Goal: Find specific page/section: Find specific page/section

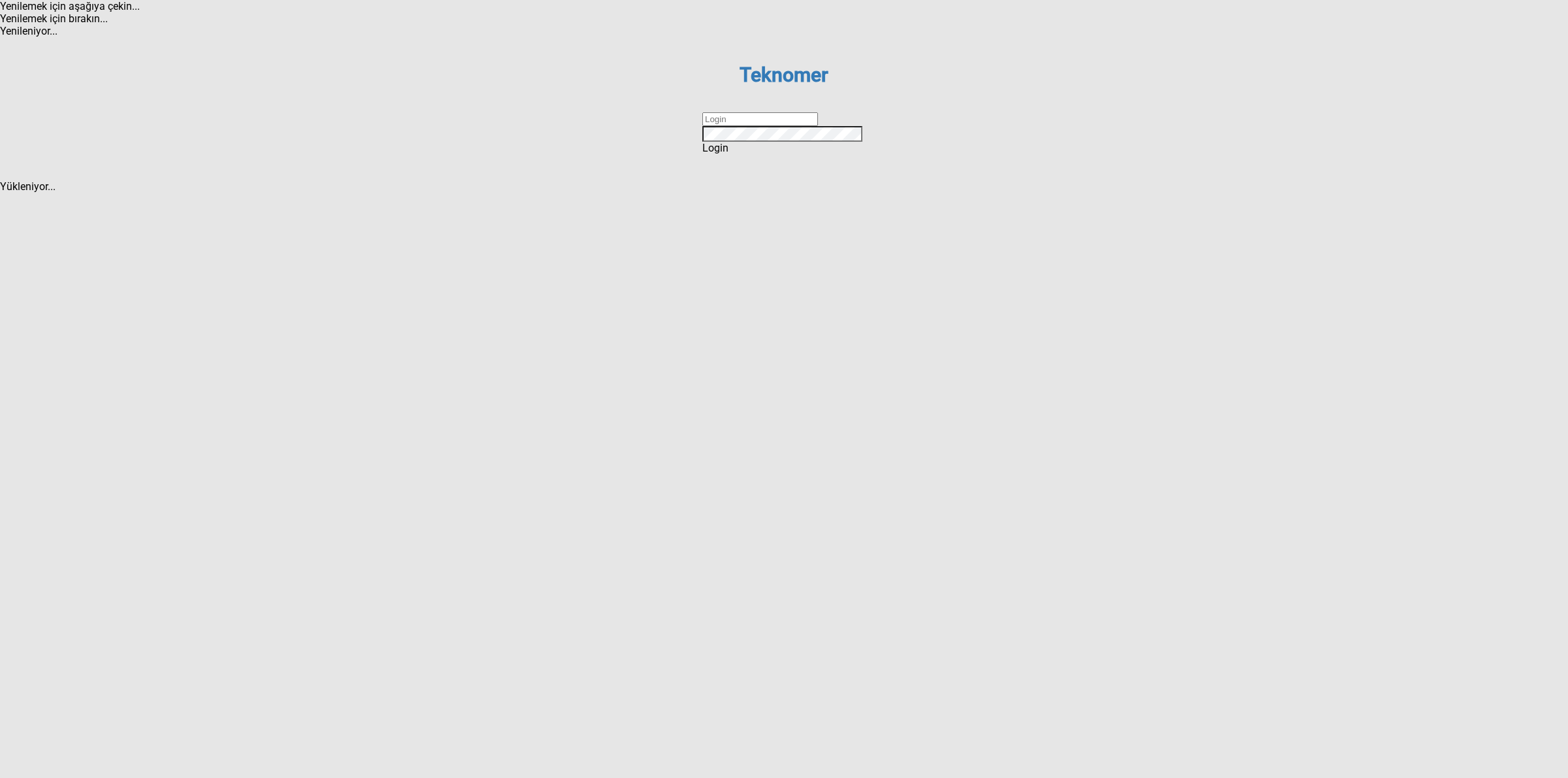
click at [743, 126] on input "text" at bounding box center [760, 119] width 116 height 14
type input "DİZEM"
click at [739, 154] on div "Login" at bounding box center [784, 147] width 163 height 13
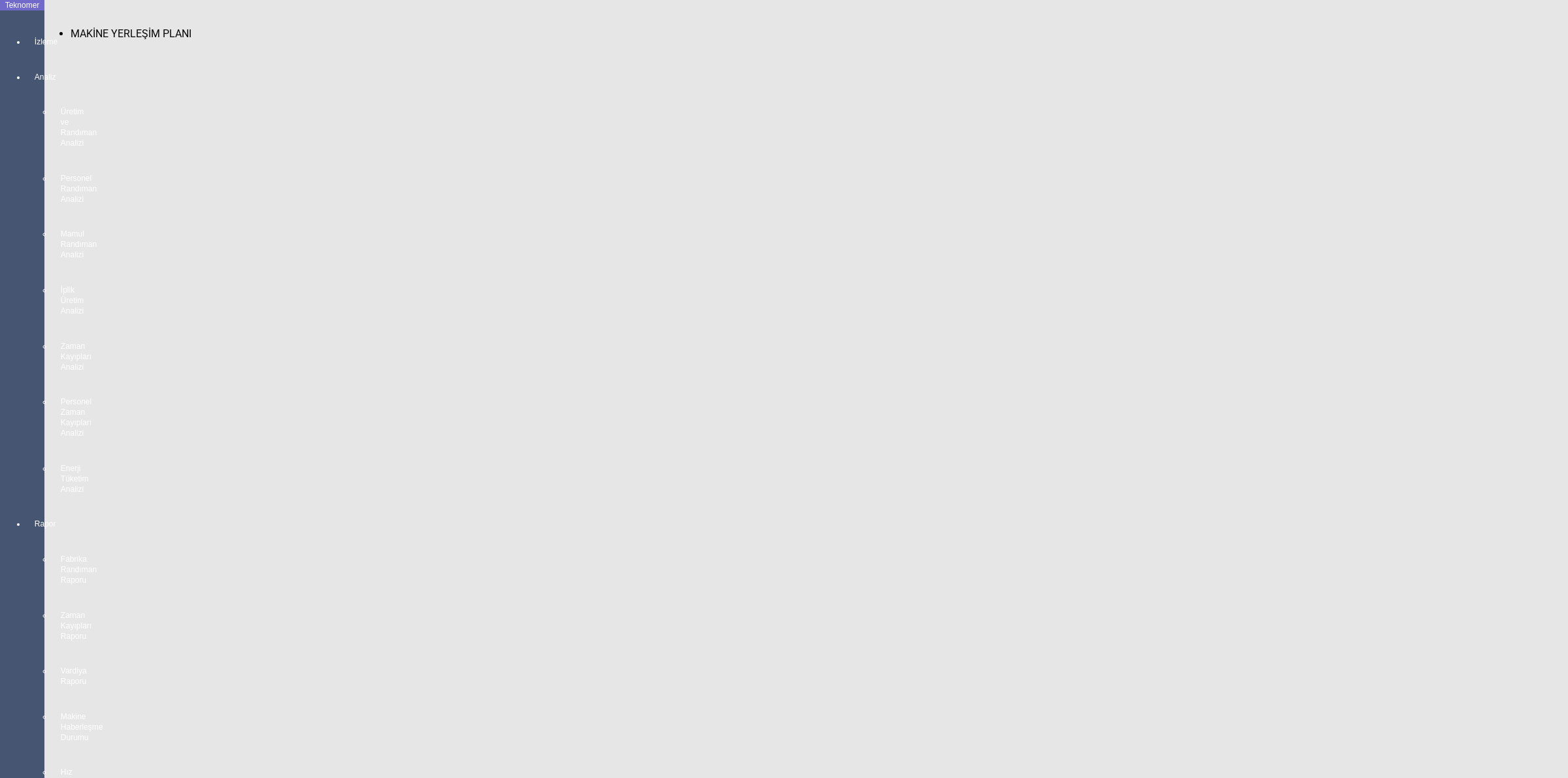
click at [26, 54] on div at bounding box center [36, 54] width 19 height 0
click at [112, 31] on div "MAKİNE YERLEŞİM PLANI" at bounding box center [842, 33] width 1542 height 13
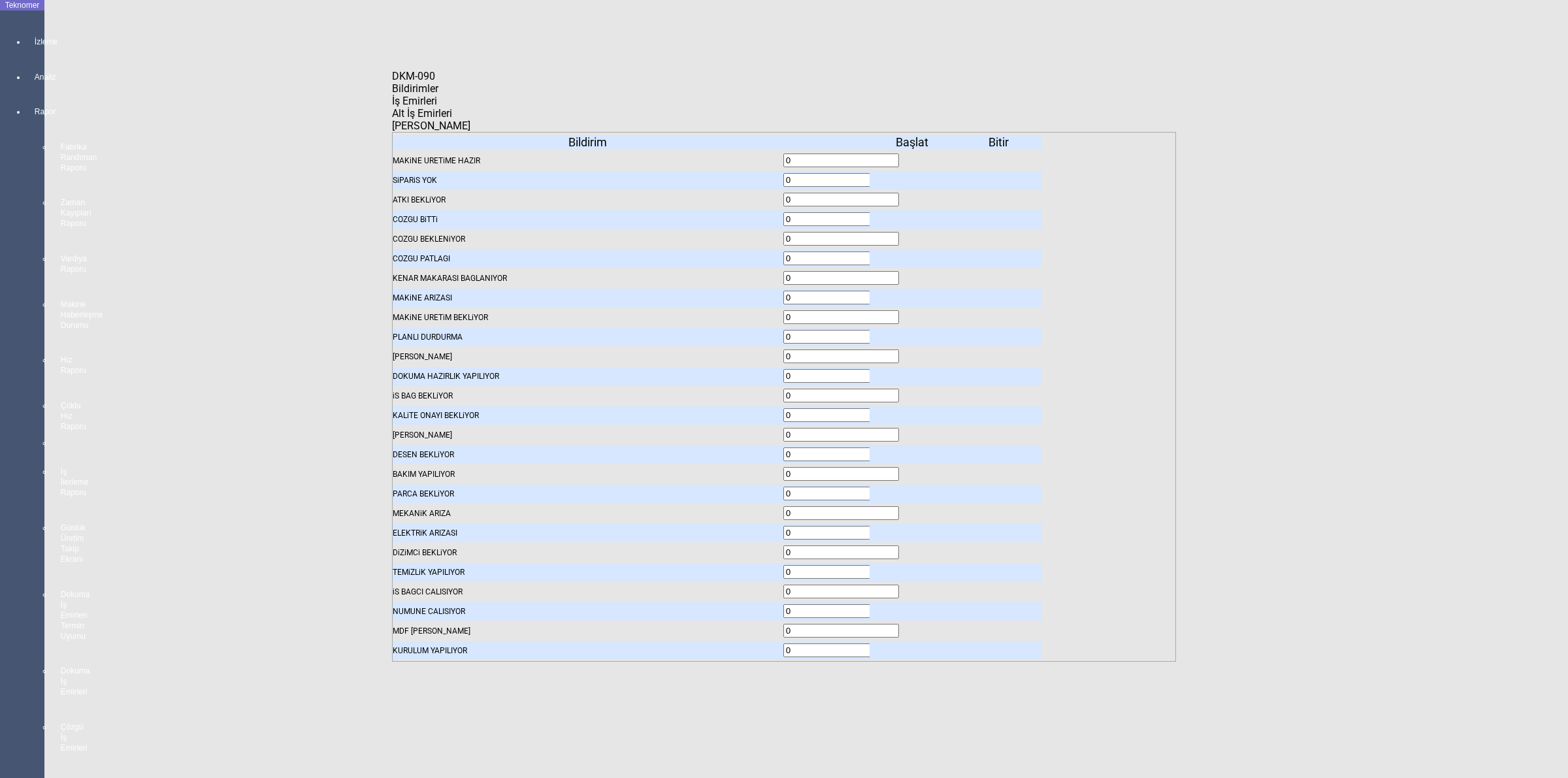
click at [913, 195] on icon at bounding box center [913, 200] width 0 height 9
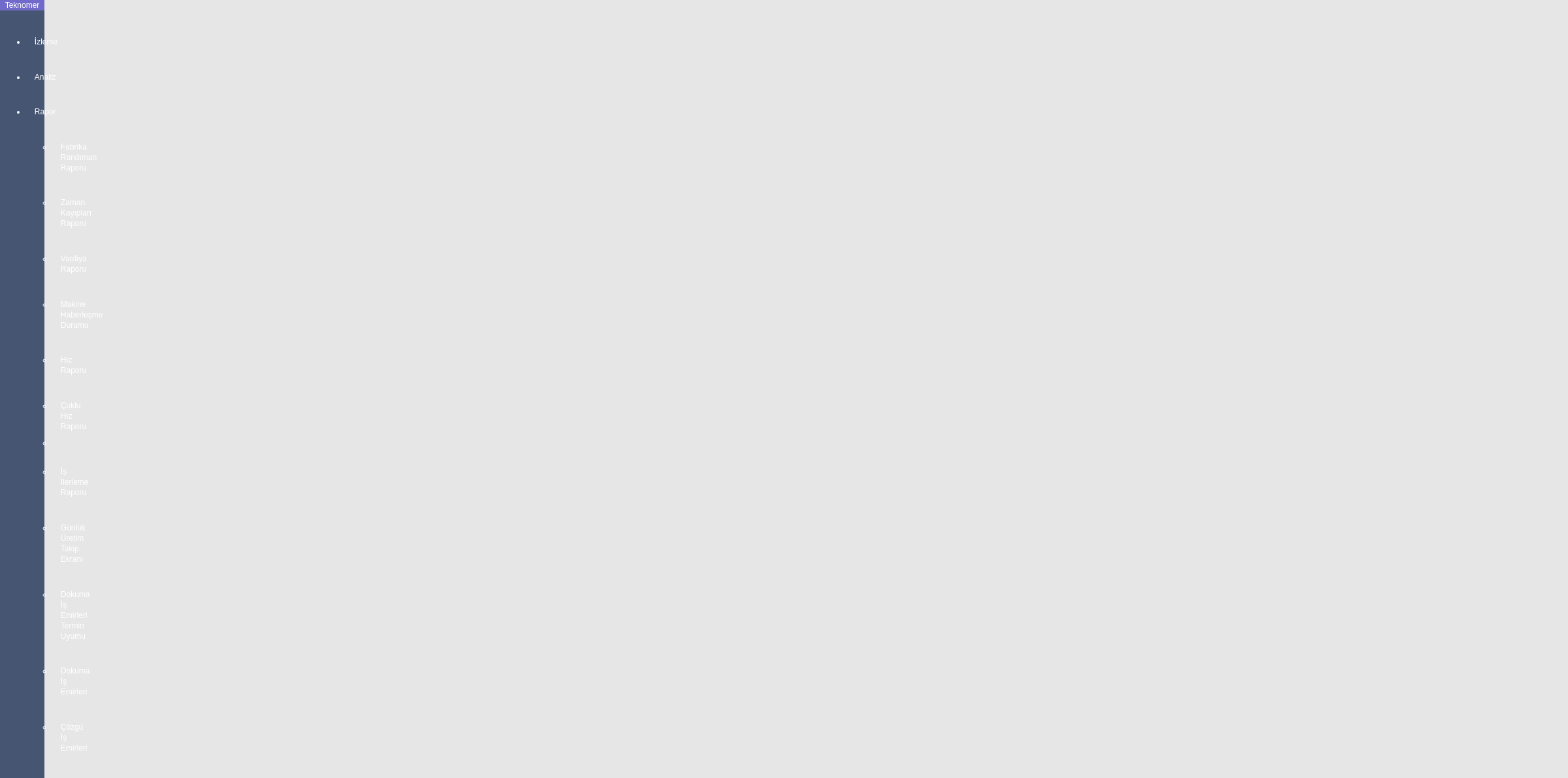
click at [1562, 490] on body "Teknomer İzleme Analiz Rapor Fabrika Randıman Raporu Zaman Kayıpları Raporu Var…" at bounding box center [784, 389] width 1568 height 778
click at [1563, 461] on body "Teknomer İzleme Analiz Rapor Fabrika Randıman Raporu Zaman Kayıpları Raporu Var…" at bounding box center [784, 389] width 1568 height 778
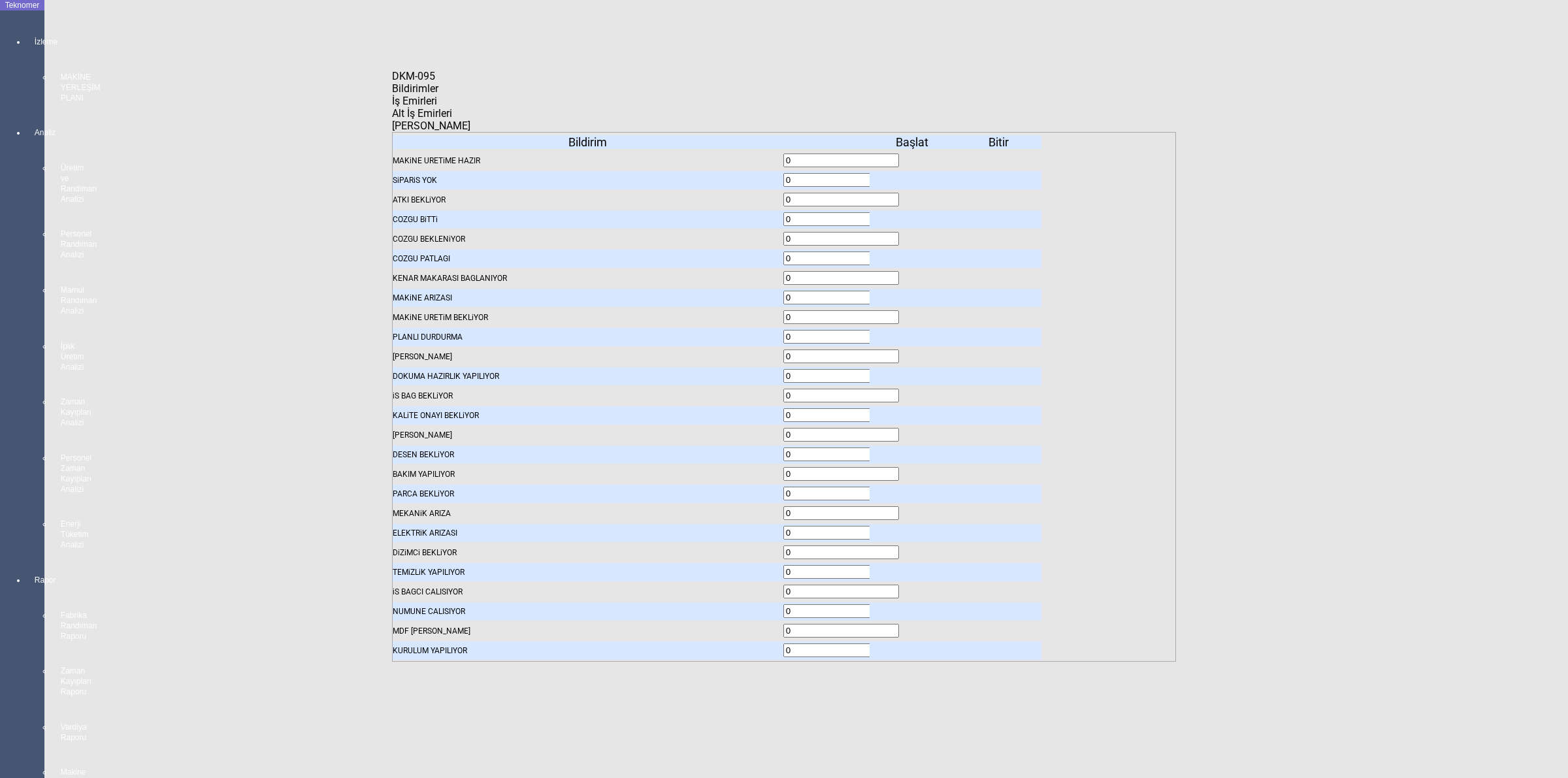
click at [437, 107] on span "İş Emirleri" at bounding box center [415, 100] width 45 height 13
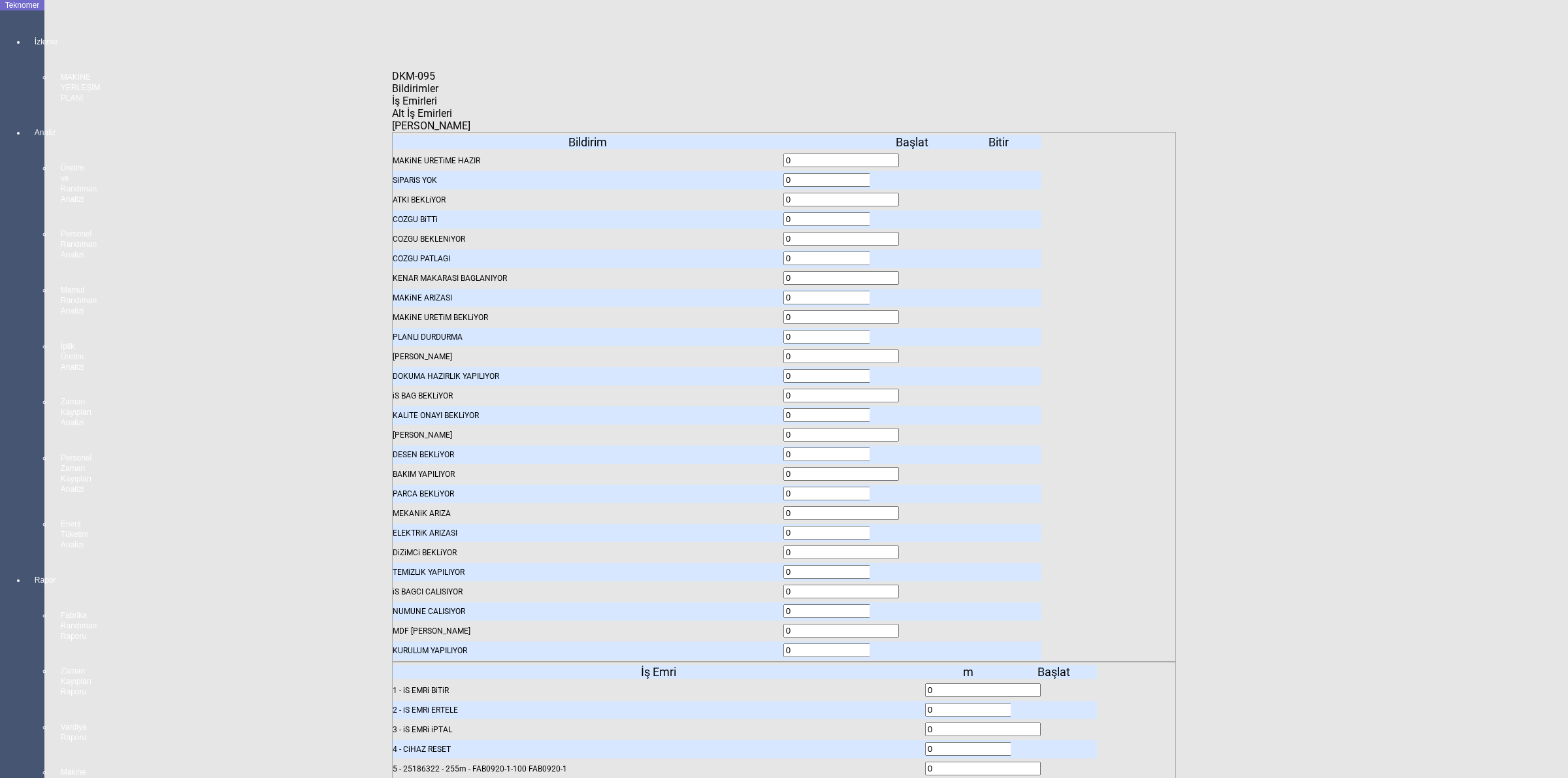
click at [1344, 428] on body "Teknomer İzleme MAKİNE YERLEŞİM PLANI Analiz Üretim ve Randıman Analizi Persone…" at bounding box center [784, 389] width 1568 height 778
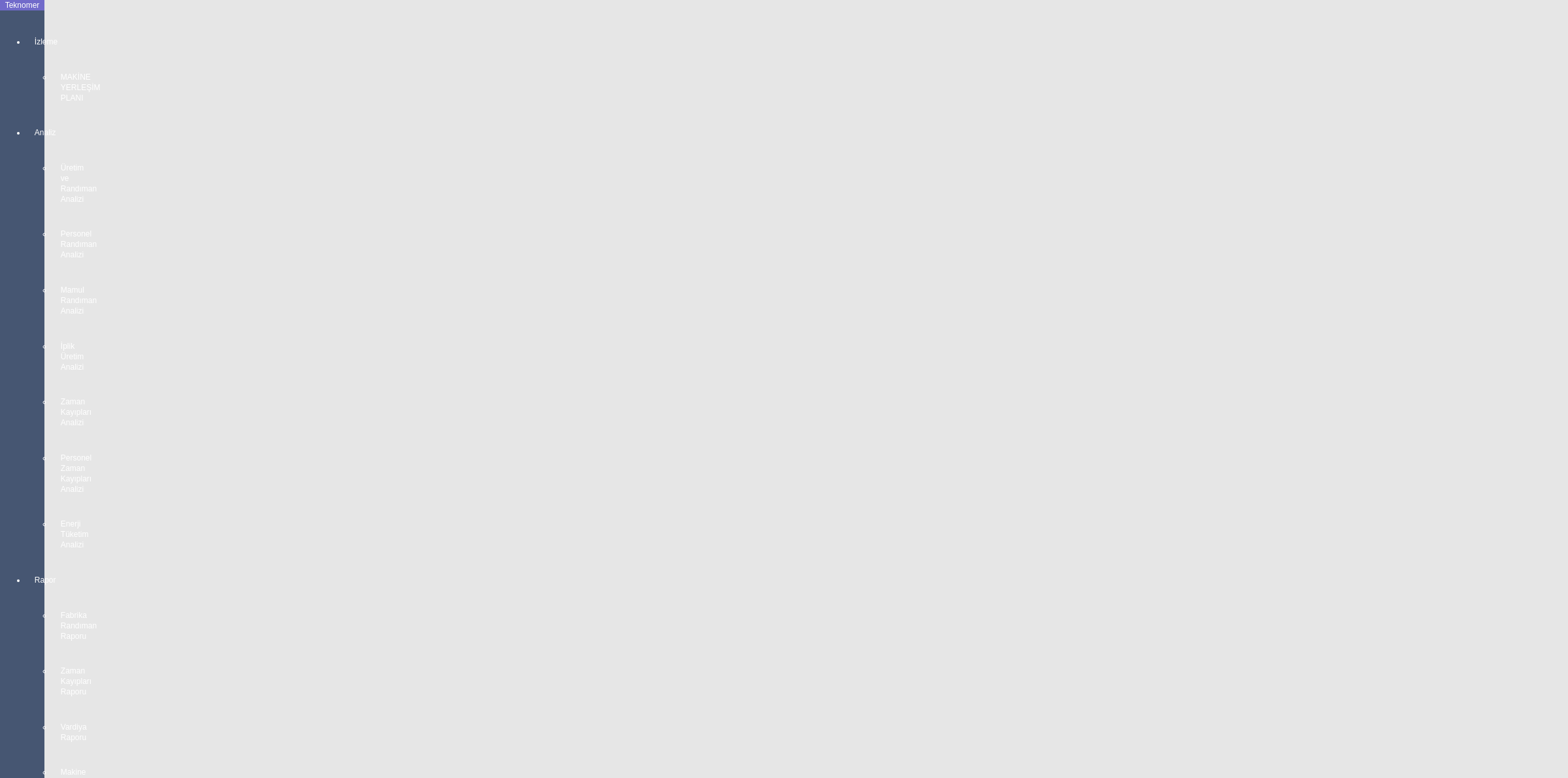
scroll to position [653, 0]
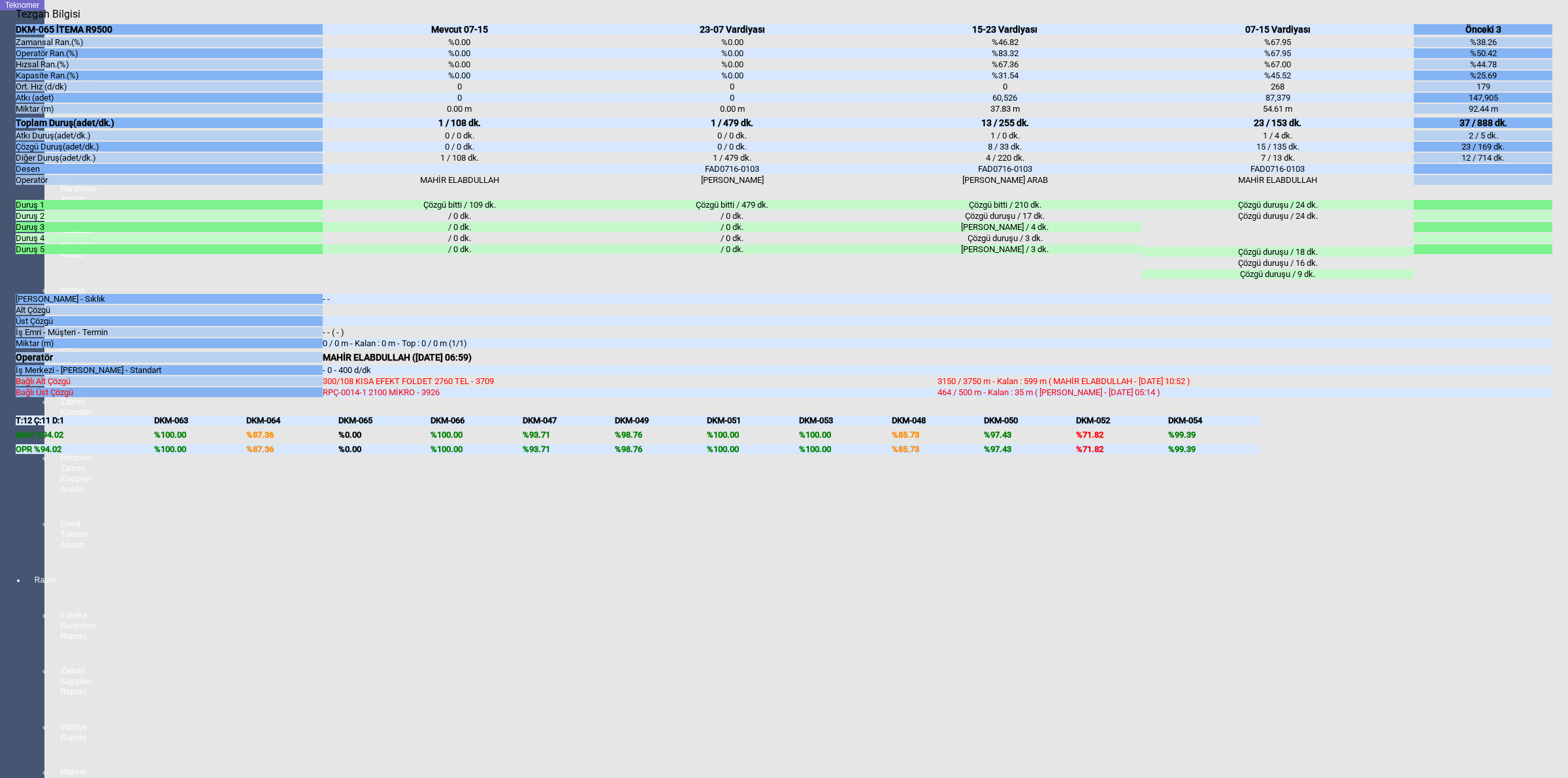
click at [1559, 478] on body "Teknomer İzleme MAKİNE YERLEŞİM PLANI Analiz Üretim ve Randıman Analizi Persone…" at bounding box center [784, 389] width 1568 height 778
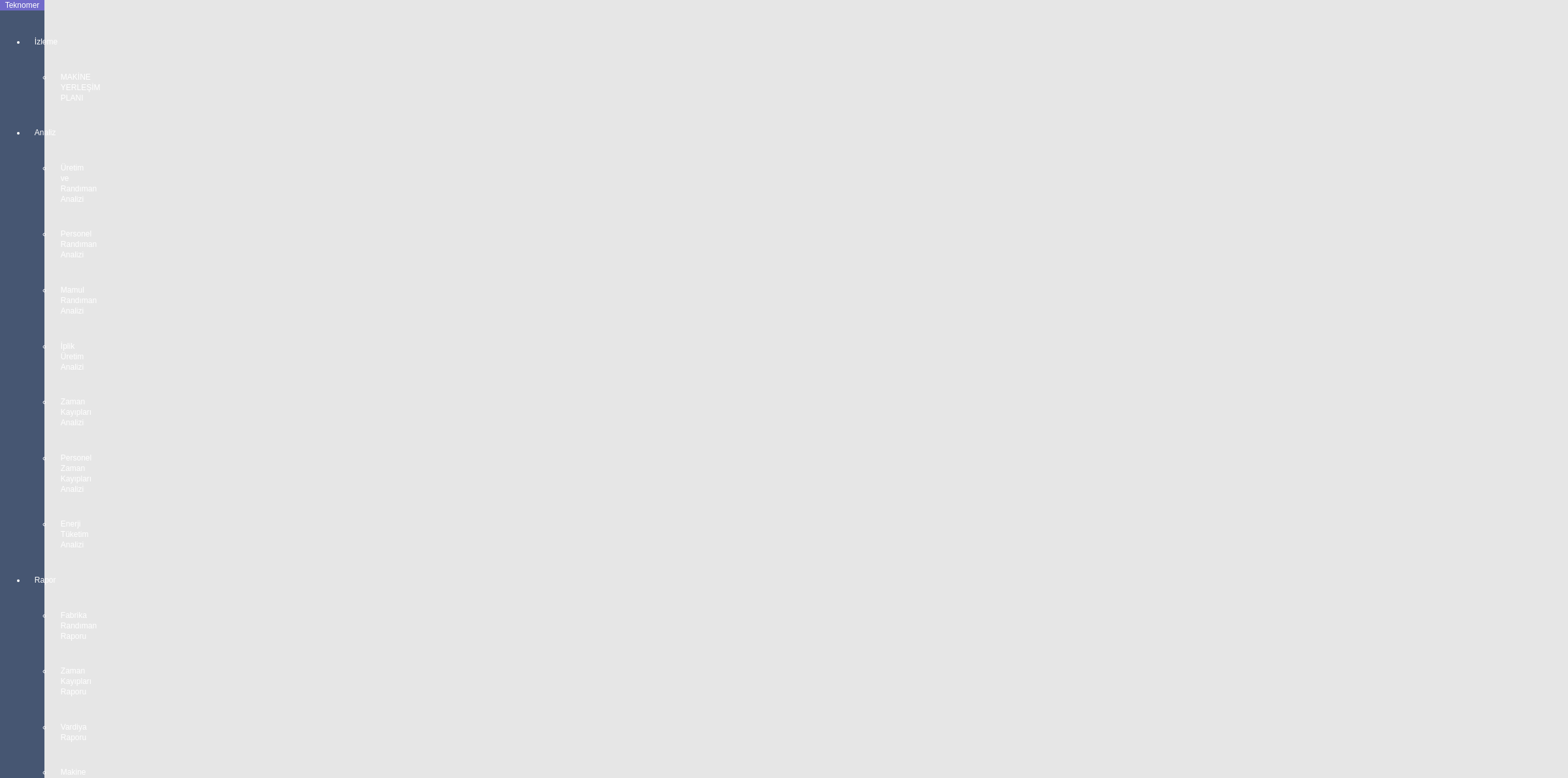
scroll to position [1959, 0]
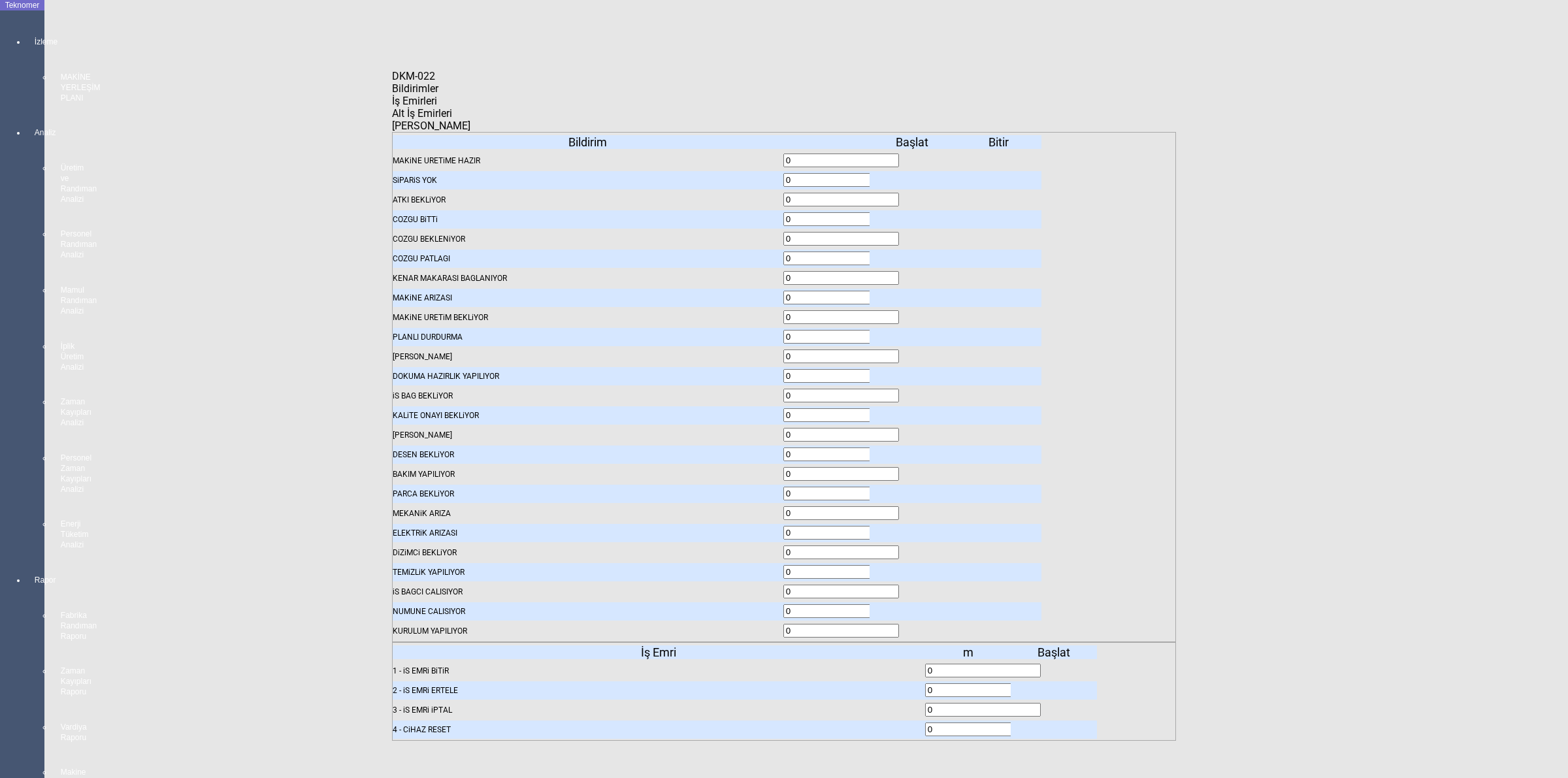
click at [436, 95] on span "Bildirimler" at bounding box center [415, 88] width 46 height 13
click at [913, 176] on icon at bounding box center [913, 180] width 0 height 9
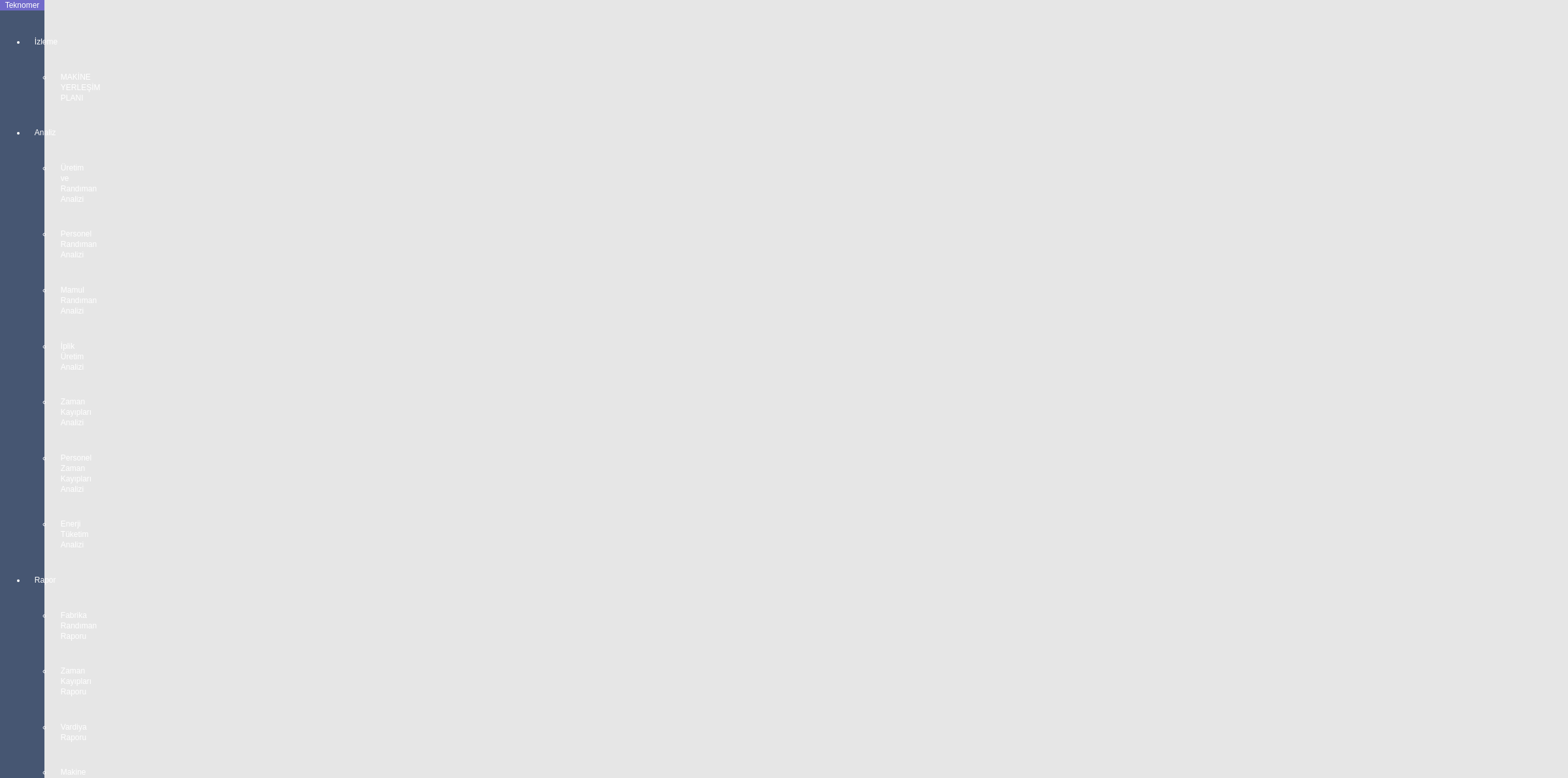
scroll to position [1143, 0]
click at [1562, 249] on body "Teknomer İzleme MAKİNE YERLEŞİM PLANI Analiz Üretim ve Randıman Analizi Persone…" at bounding box center [784, 389] width 1568 height 778
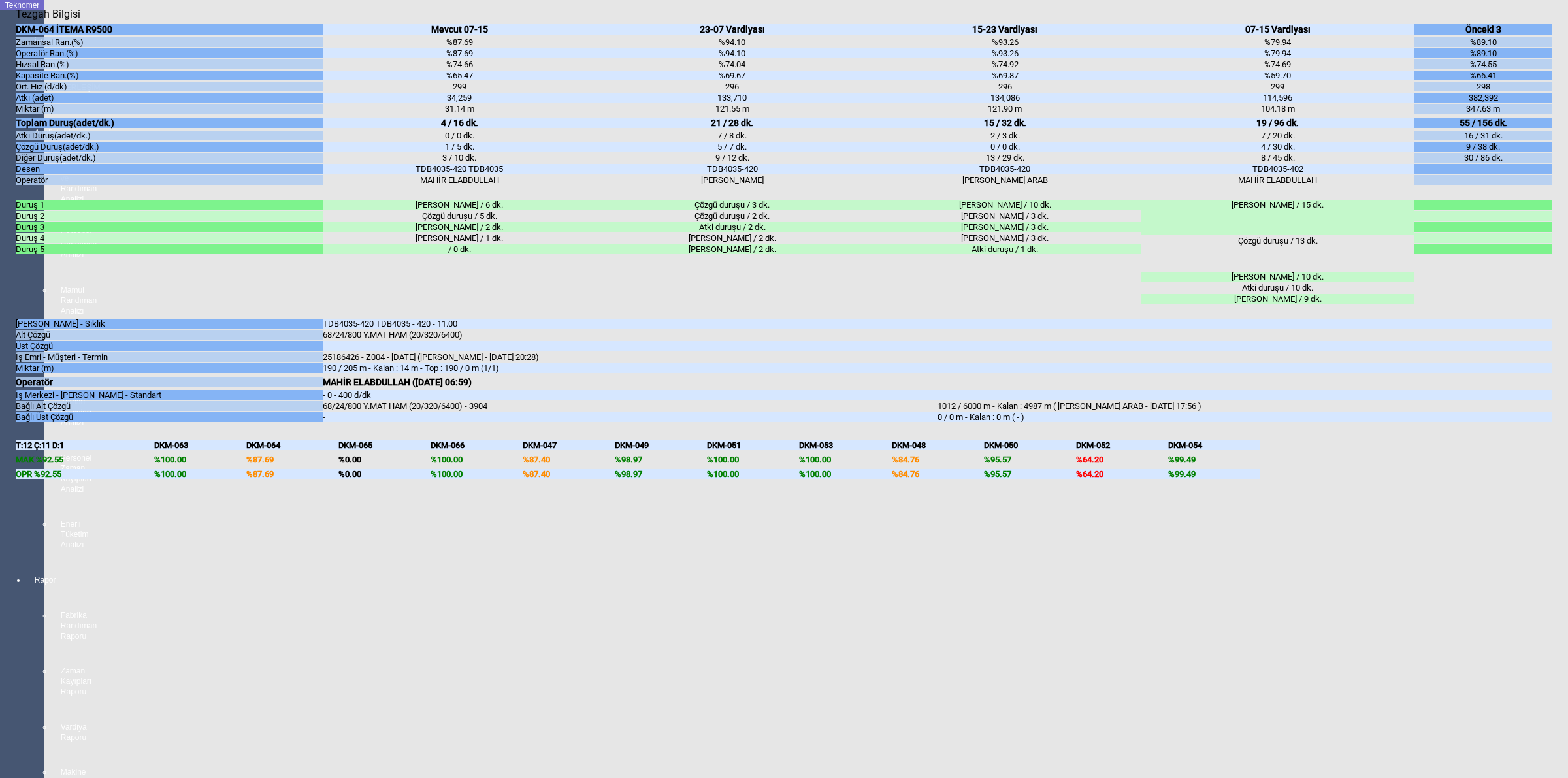
click at [1567, 250] on body "Teknomer İzleme MAKİNE YERLEŞİM PLANI Analiz Üretim ve Randıman Analizi Persone…" at bounding box center [784, 389] width 1568 height 778
